Goal: Go to known website: Go to known website

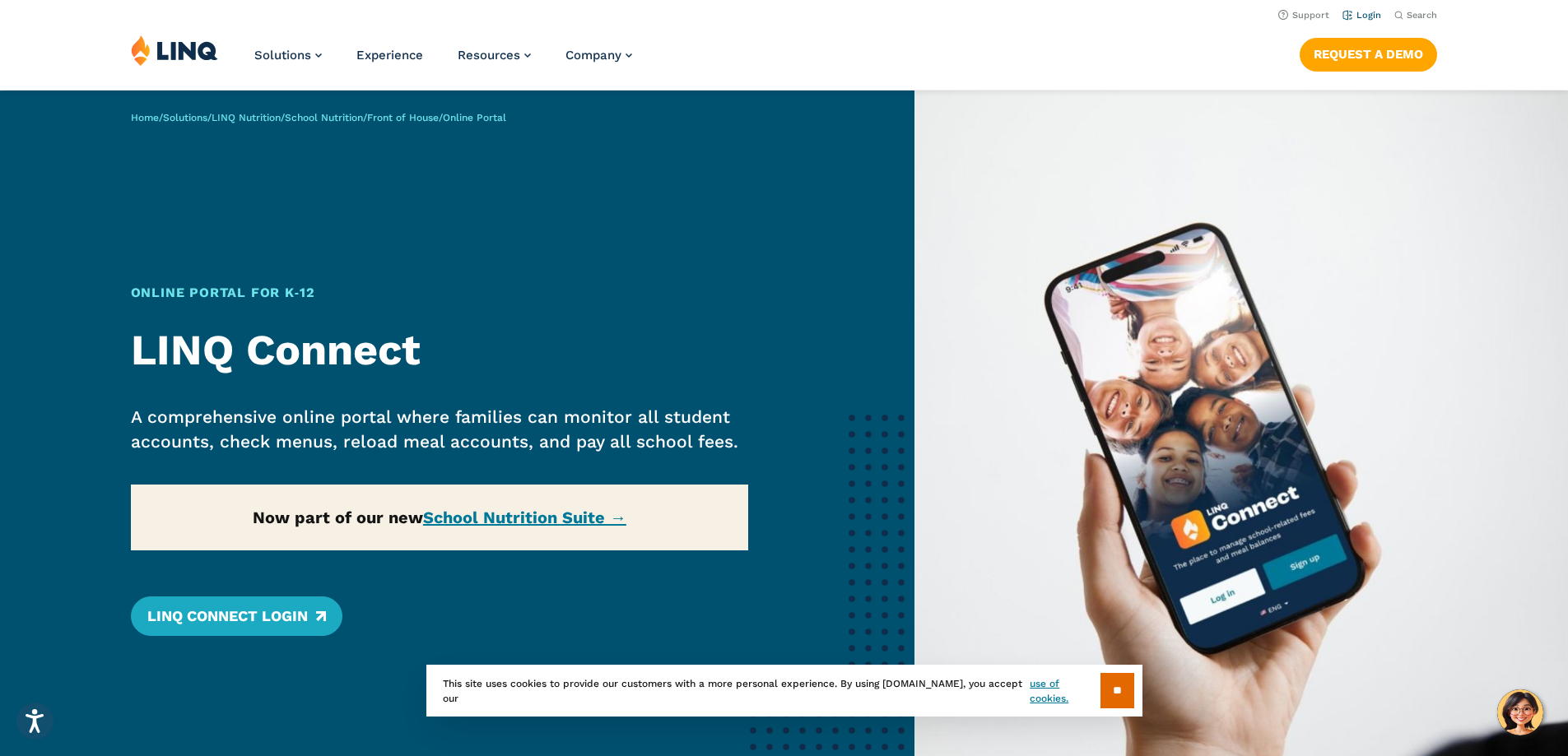
click at [1357, 16] on link "Login" at bounding box center [1361, 14] width 38 height 11
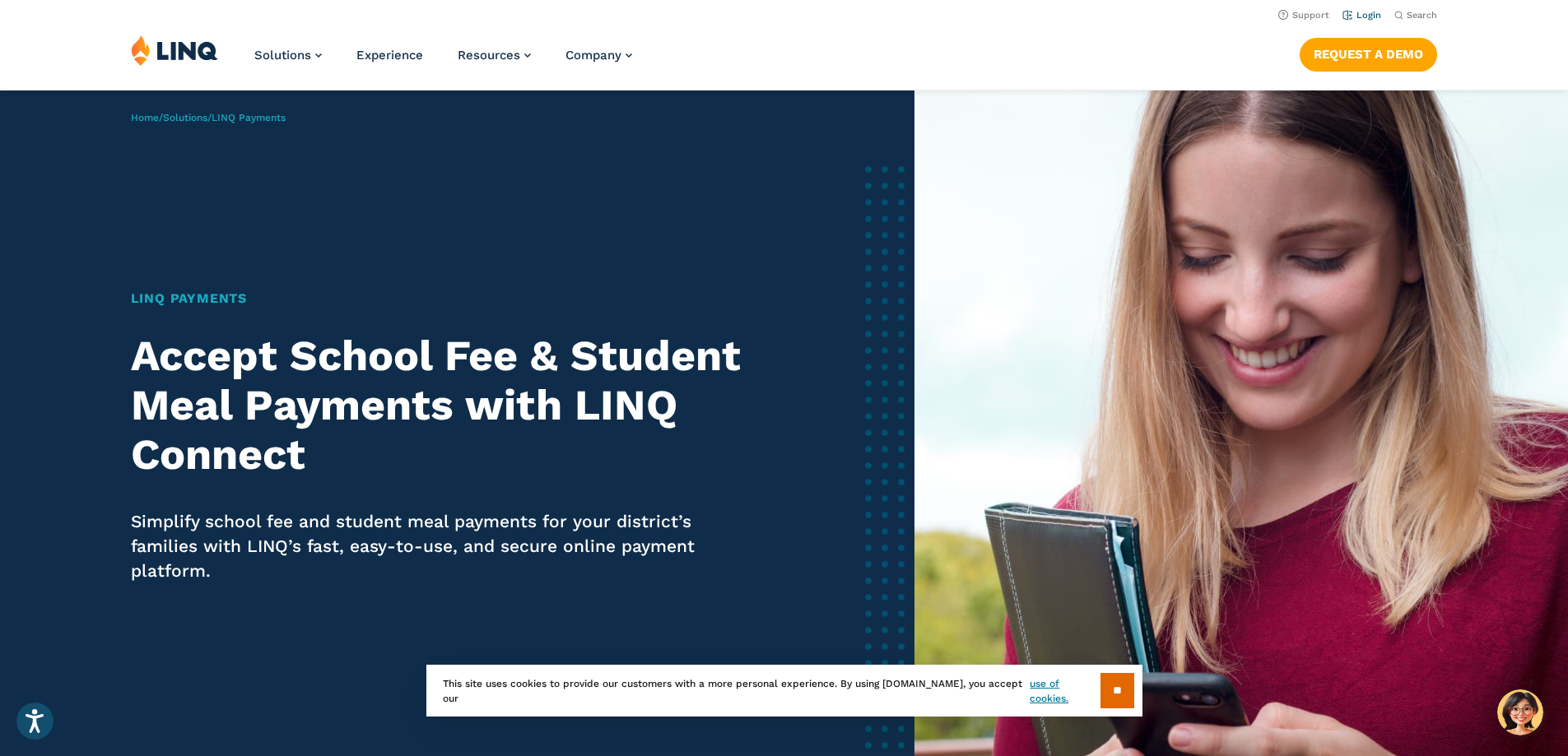
click at [1359, 15] on link "Login" at bounding box center [1361, 14] width 38 height 11
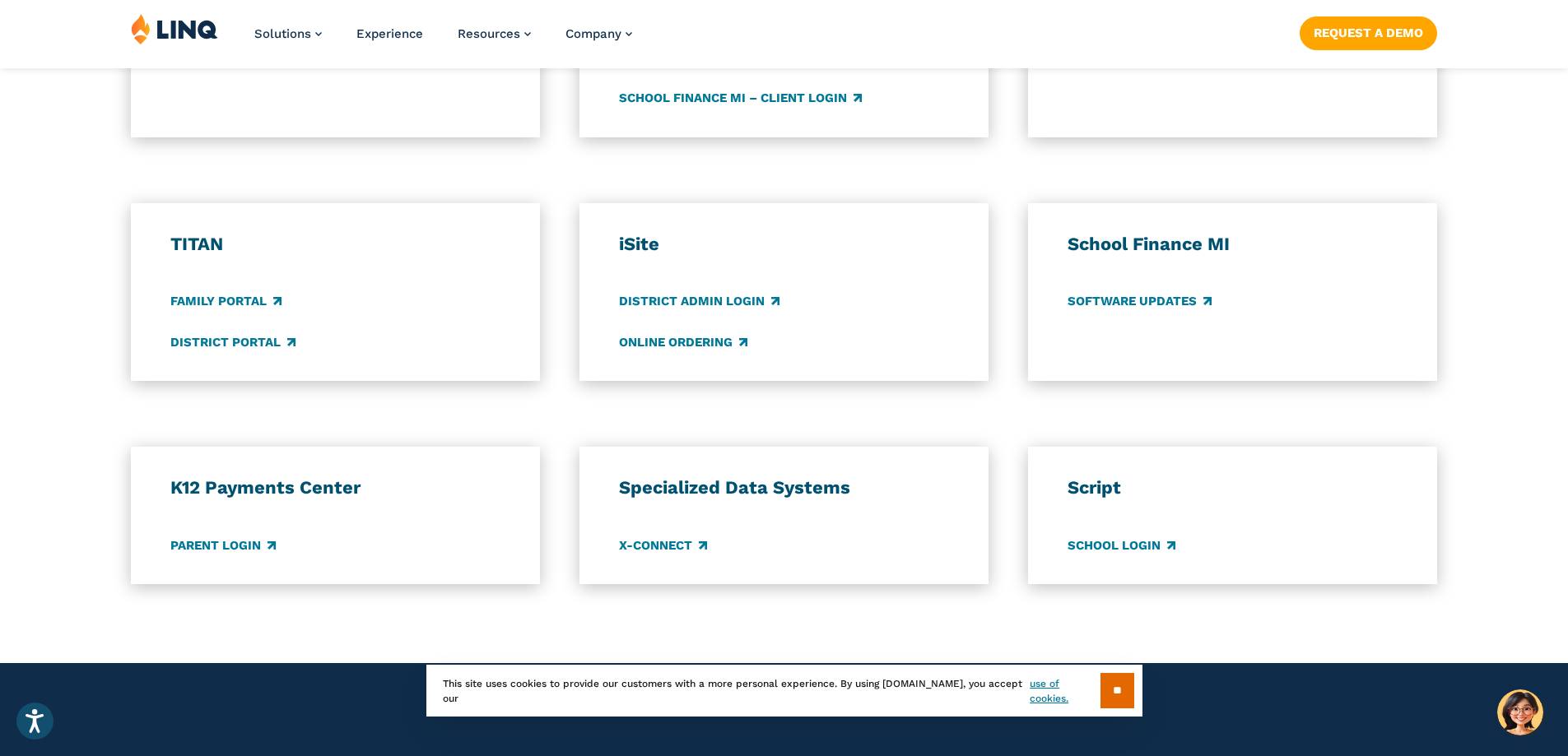
scroll to position [1152, 0]
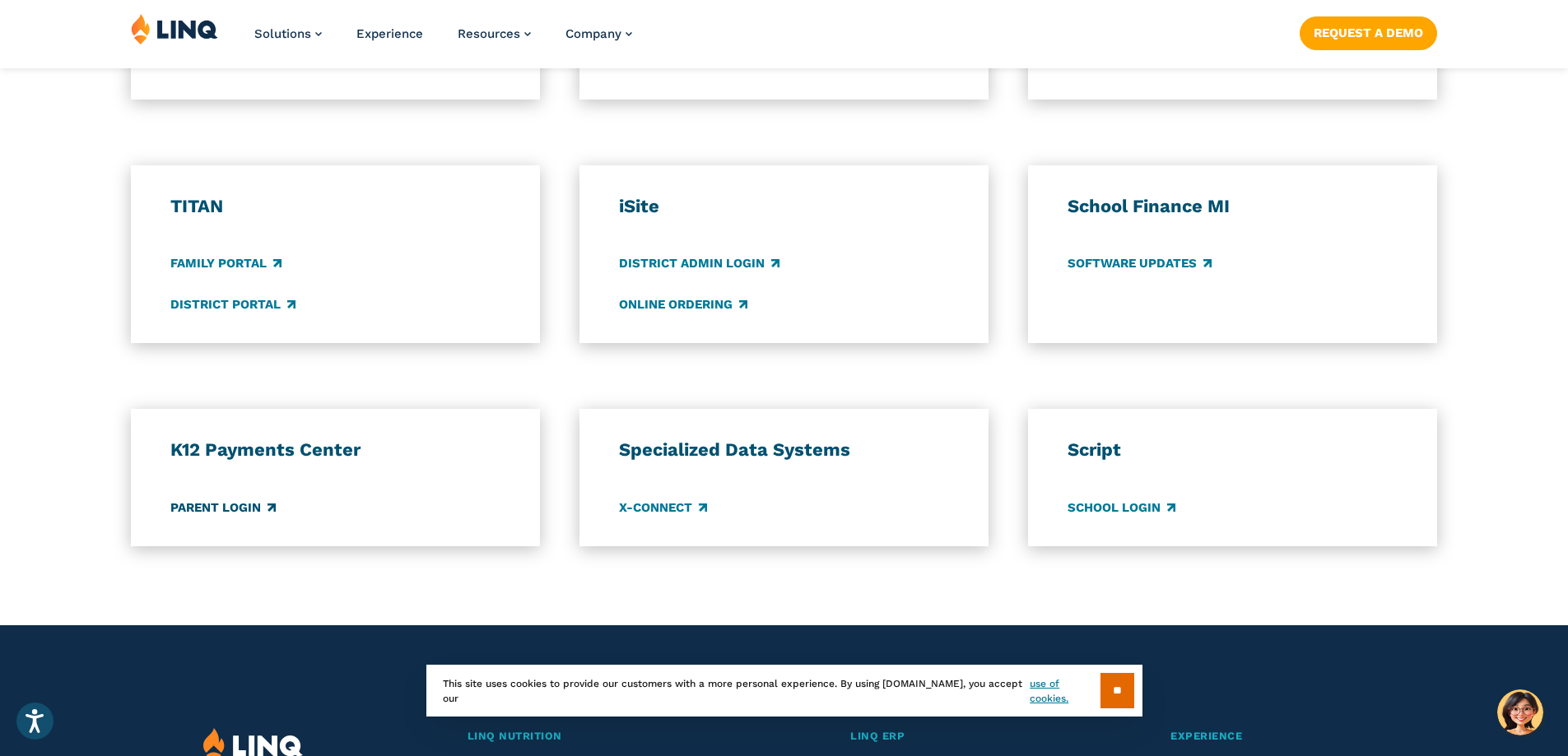
click at [249, 510] on link "Parent Login" at bounding box center [223, 507] width 106 height 18
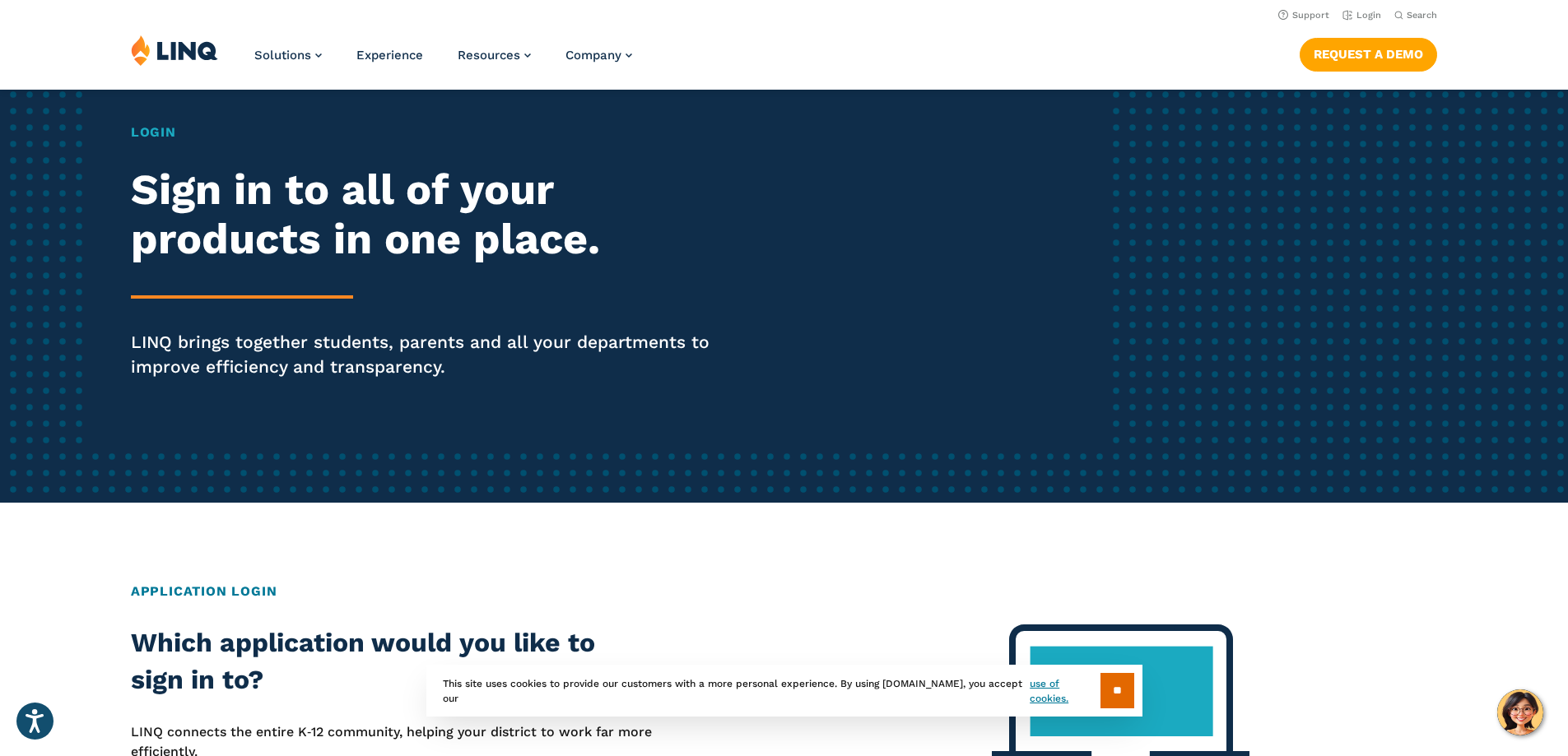
scroll to position [0, 0]
